Goal: Task Accomplishment & Management: Use online tool/utility

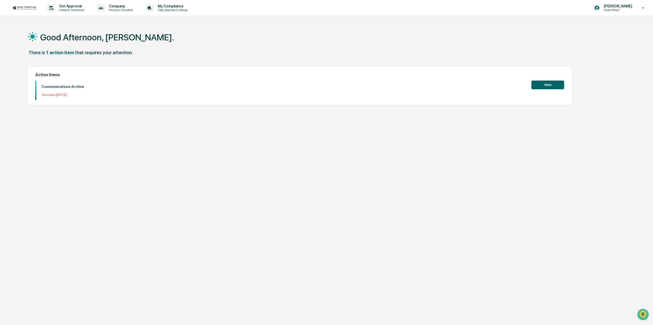
click at [541, 82] on button "View" at bounding box center [547, 85] width 33 height 9
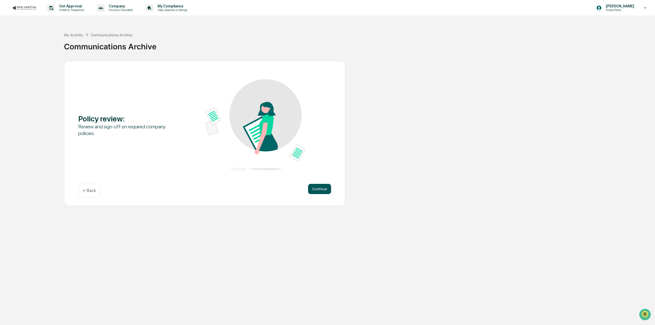
click at [319, 190] on button "Continue" at bounding box center [319, 189] width 23 height 10
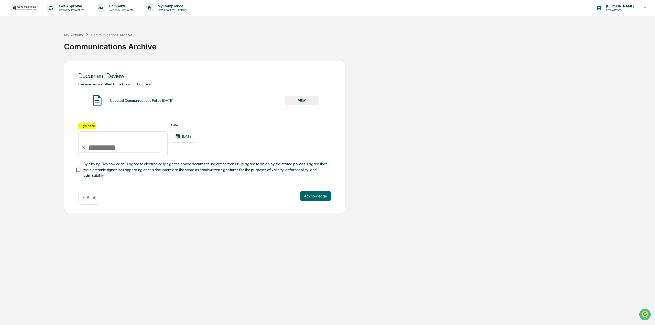
click at [123, 148] on input "Sign here" at bounding box center [122, 144] width 89 height 25
type input "**********"
click at [322, 197] on button "Acknowledge" at bounding box center [315, 196] width 31 height 10
click at [302, 101] on button "VIEW" at bounding box center [301, 100] width 33 height 9
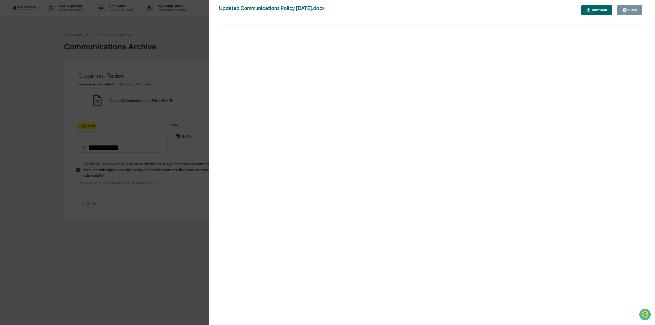
click at [591, 9] on icon "button" at bounding box center [589, 10] width 5 height 5
click at [84, 250] on div "Version History [DATE] 05:36 PM [PERSON_NAME] [DATE] 05:36 PM [PERSON_NAME] [DA…" at bounding box center [327, 162] width 655 height 325
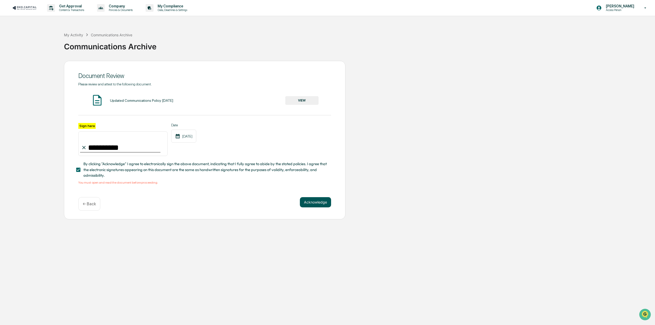
click at [319, 204] on button "Acknowledge" at bounding box center [315, 202] width 31 height 10
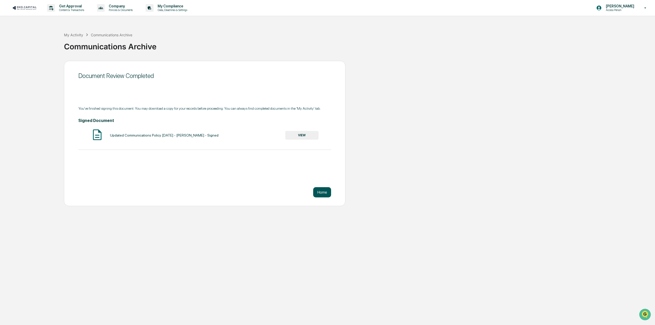
click at [318, 191] on button "Home" at bounding box center [322, 192] width 18 height 10
